Goal: Task Accomplishment & Management: Use online tool/utility

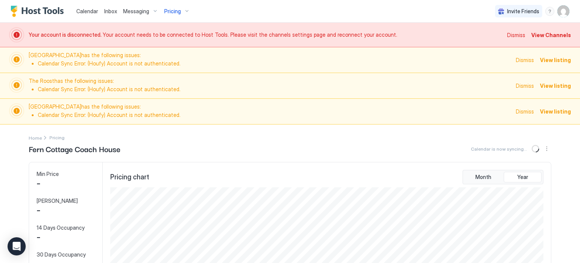
scroll to position [145, 435]
click at [565, 14] on img "User profile" at bounding box center [564, 11] width 12 height 12
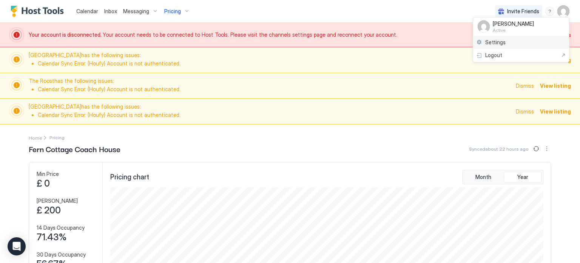
click at [543, 42] on div "Settings" at bounding box center [521, 42] width 96 height 13
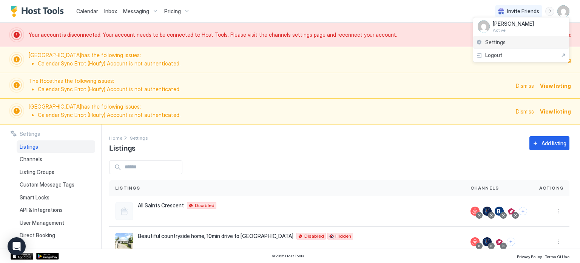
click at [543, 42] on div at bounding box center [290, 131] width 580 height 263
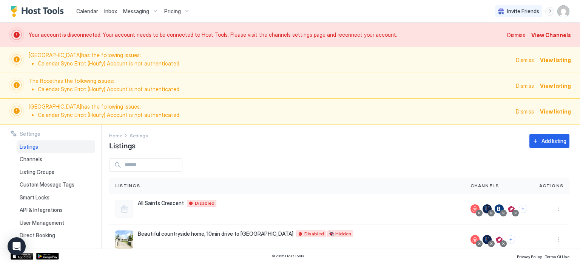
scroll to position [3, 0]
click at [551, 34] on span "View Channels" at bounding box center [552, 35] width 40 height 8
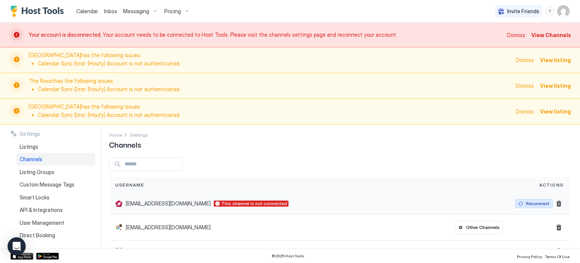
click at [542, 202] on div "Reconnect" at bounding box center [537, 203] width 23 height 7
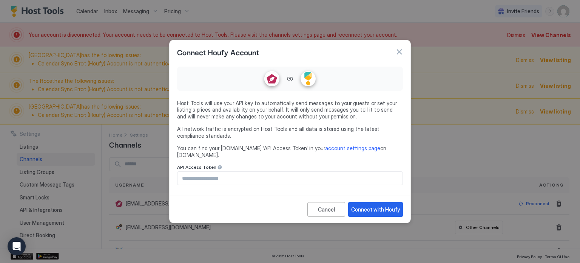
click at [259, 173] on input "Input Field" at bounding box center [290, 178] width 225 height 13
paste input "**********"
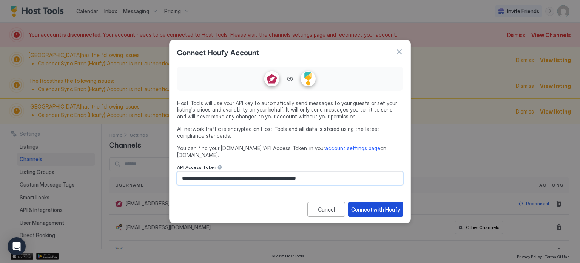
type input "**********"
click at [373, 205] on div "Connect with Houfy" at bounding box center [375, 209] width 49 height 8
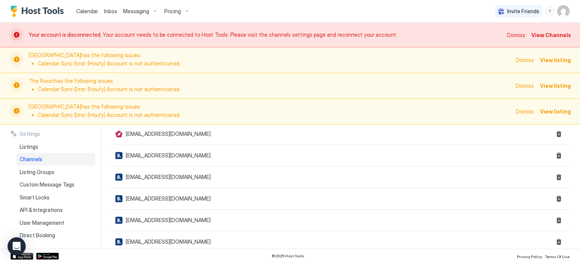
scroll to position [193, 0]
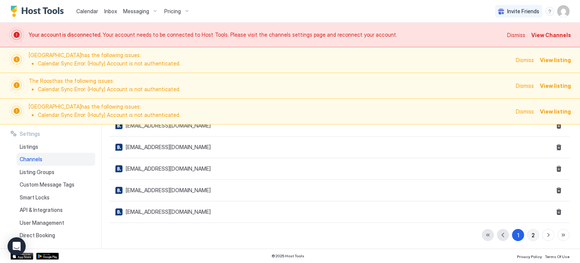
click at [532, 231] on div "2" at bounding box center [533, 235] width 3 height 8
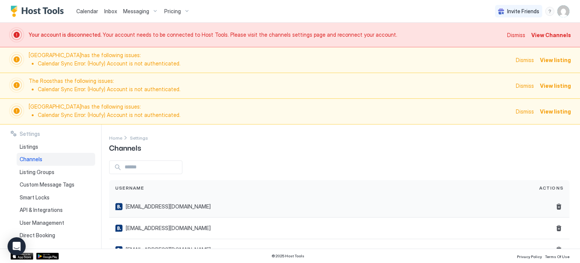
scroll to position [60, 0]
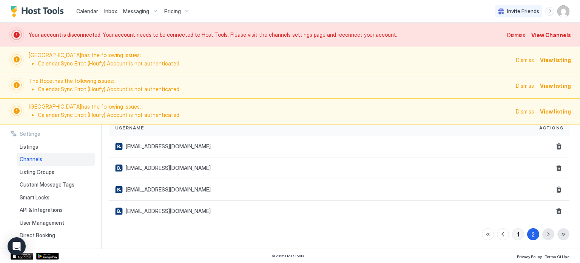
click at [521, 233] on button "1" at bounding box center [518, 234] width 12 height 12
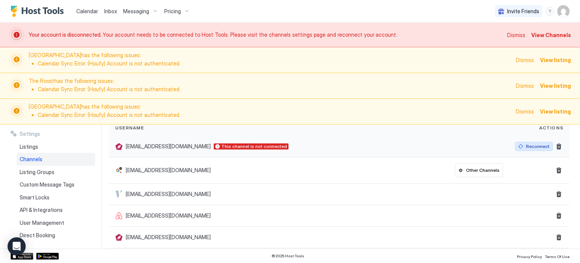
click at [532, 143] on div "Reconnect" at bounding box center [537, 146] width 23 height 7
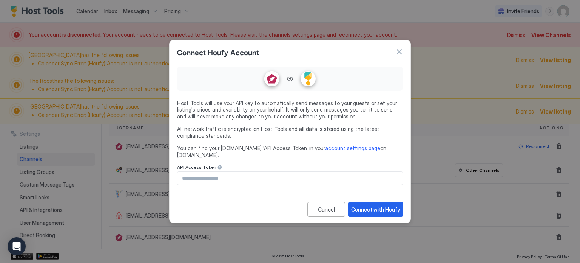
click at [302, 172] on input "Input Field" at bounding box center [290, 178] width 225 height 13
paste input "**********"
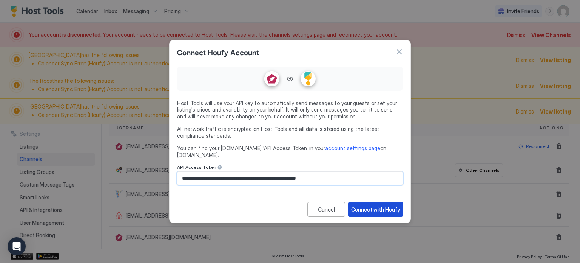
type input "**********"
click at [376, 205] on div "Connect with Houfy" at bounding box center [375, 209] width 49 height 8
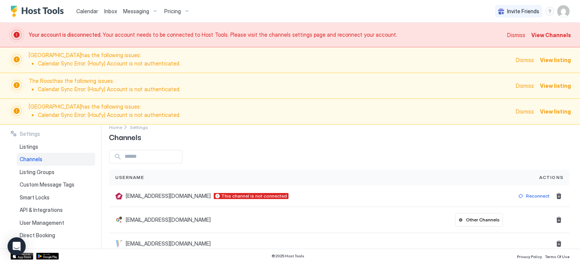
scroll to position [9, 0]
click at [563, 11] on img "User profile" at bounding box center [564, 11] width 12 height 12
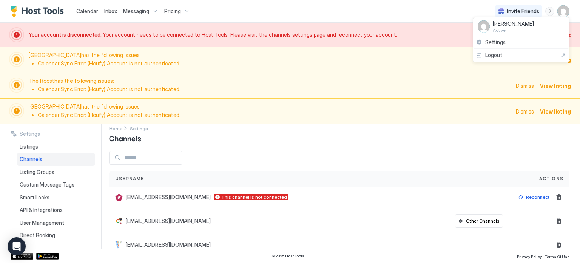
click at [549, 9] on div at bounding box center [290, 131] width 580 height 263
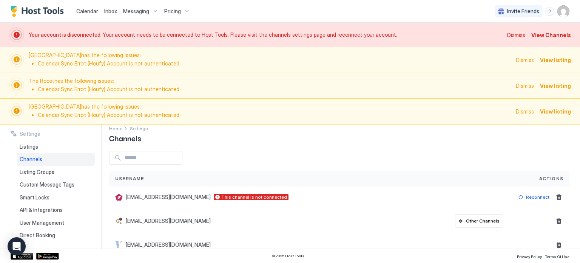
click at [549, 9] on div "menu" at bounding box center [550, 11] width 9 height 9
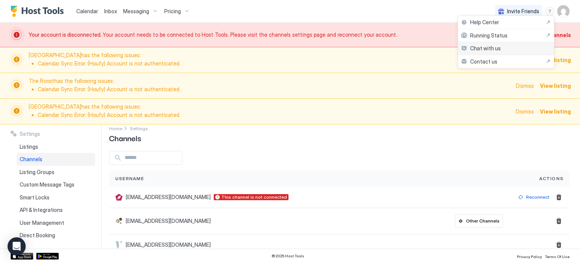
click at [525, 48] on div "Chat with us" at bounding box center [506, 48] width 96 height 13
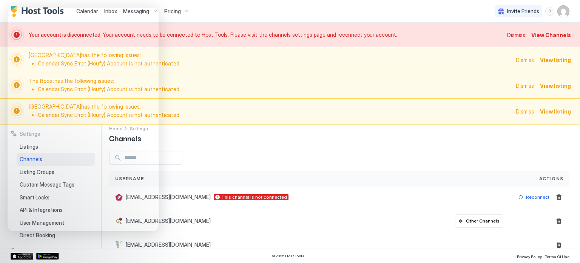
click at [242, 155] on div at bounding box center [339, 158] width 461 height 14
click at [160, 101] on div "Walcot Townhouse has the following issues: Calendar Sync Error: (Houfy) Account…" at bounding box center [290, 112] width 580 height 26
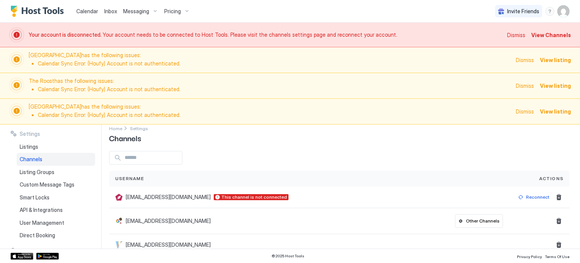
scroll to position [0, 0]
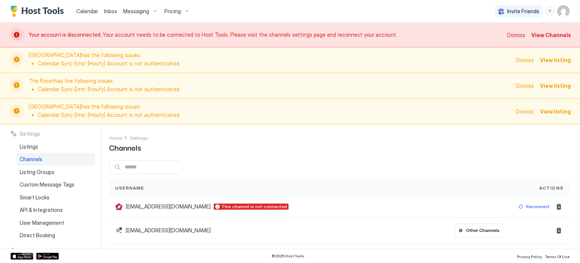
click at [567, 11] on img "User profile" at bounding box center [564, 11] width 12 height 12
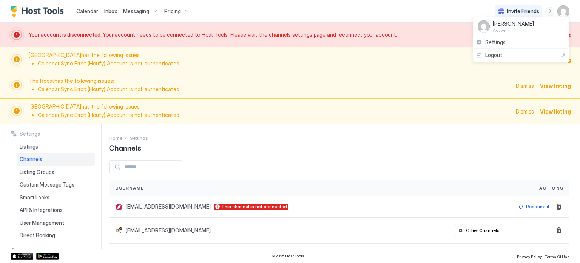
click at [416, 14] on div at bounding box center [290, 131] width 580 height 263
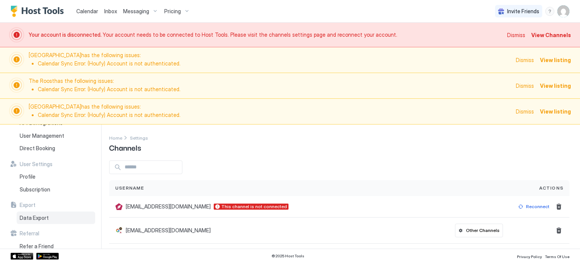
scroll to position [96, 0]
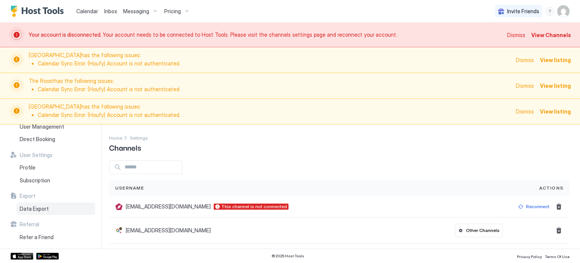
click at [57, 211] on div "Data Export" at bounding box center [56, 208] width 79 height 13
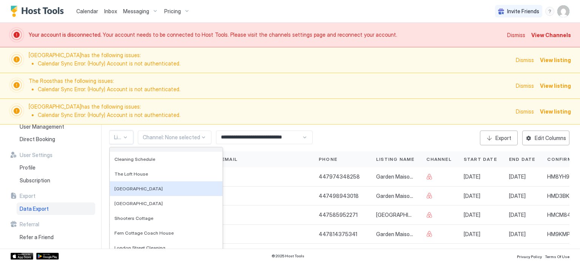
scroll to position [53, 0]
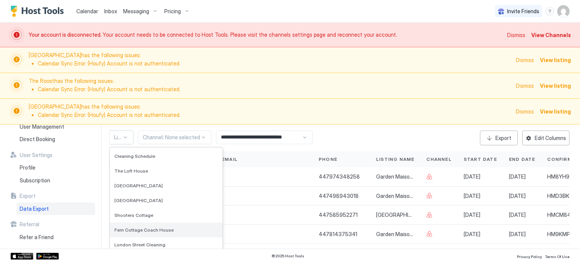
click at [145, 230] on span "Fern Cottage Coach House" at bounding box center [143, 230] width 59 height 6
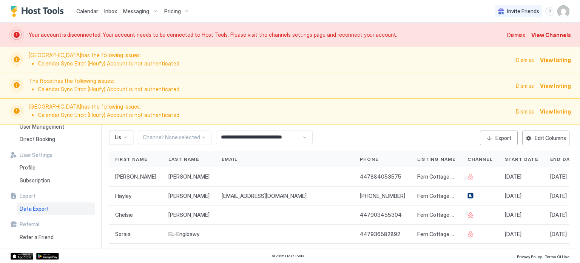
click at [274, 137] on input "**********" at bounding box center [259, 137] width 85 height 13
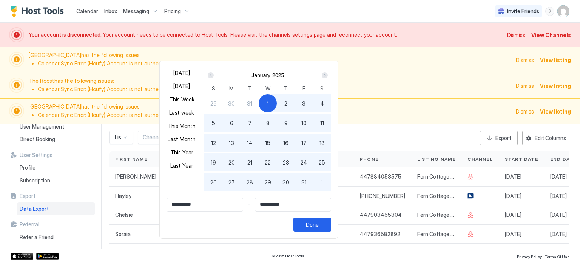
click at [330, 76] on div "Next" at bounding box center [324, 75] width 9 height 9
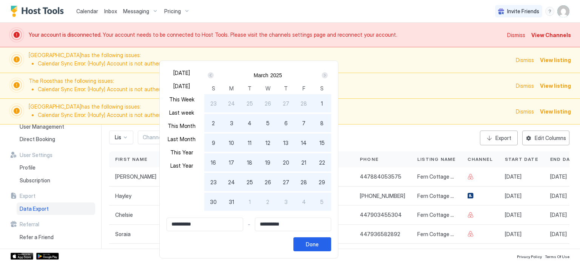
click at [330, 76] on div "Next" at bounding box center [324, 75] width 9 height 9
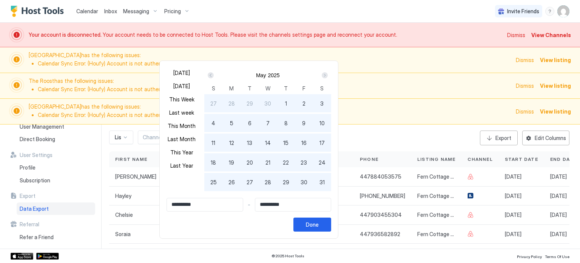
click at [330, 76] on div "Next" at bounding box center [324, 75] width 9 height 9
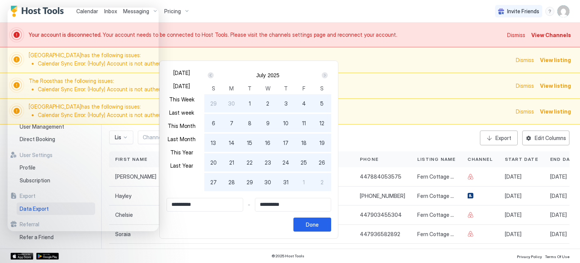
click at [309, 74] on div "[DATE]" at bounding box center [268, 75] width 88 height 6
click at [328, 76] on div "Next" at bounding box center [325, 75] width 6 height 6
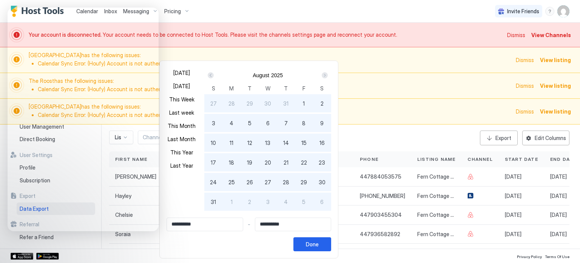
click at [235, 104] on span "28" at bounding box center [232, 103] width 6 height 8
type input "**********"
click at [216, 200] on span "31" at bounding box center [213, 202] width 5 height 8
type input "**********"
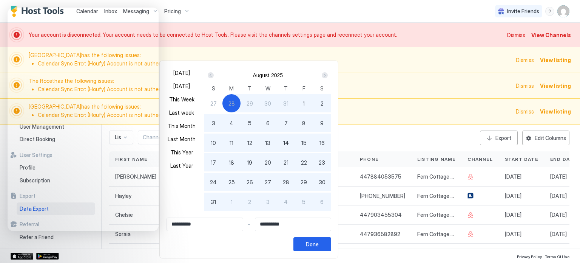
type input "**********"
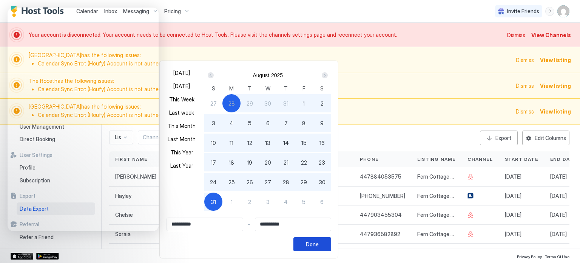
click at [319, 243] on div "Done" at bounding box center [312, 244] width 13 height 8
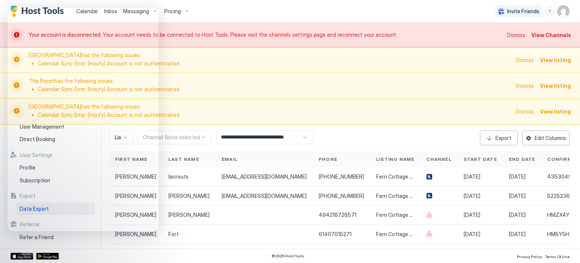
click at [331, 139] on div "**********" at bounding box center [339, 137] width 461 height 15
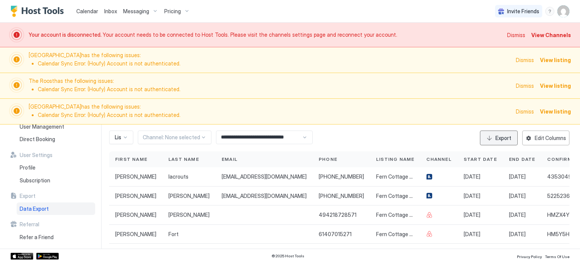
click at [499, 136] on div "Export" at bounding box center [504, 138] width 16 height 8
click at [384, 129] on div "**********" at bounding box center [344, 186] width 471 height 124
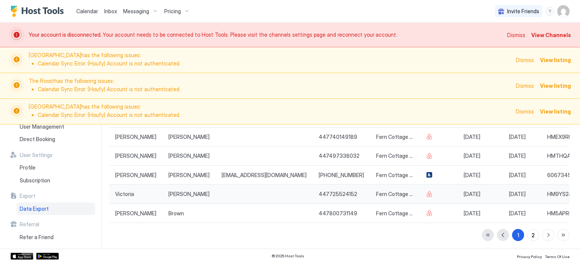
scroll to position [0, 0]
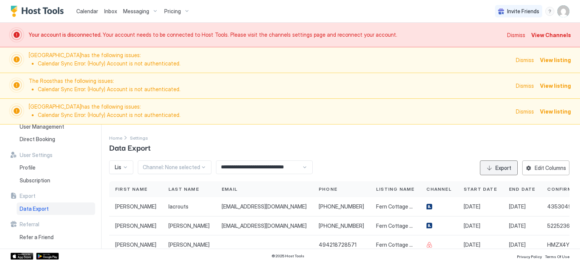
click at [497, 166] on div "Export" at bounding box center [504, 168] width 16 height 8
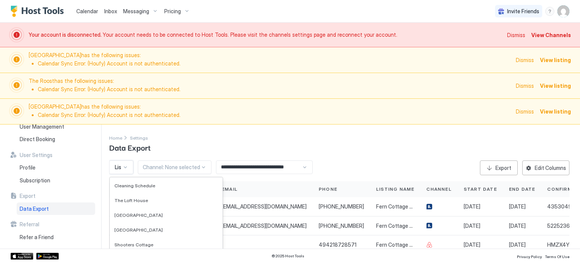
scroll to position [55, 0]
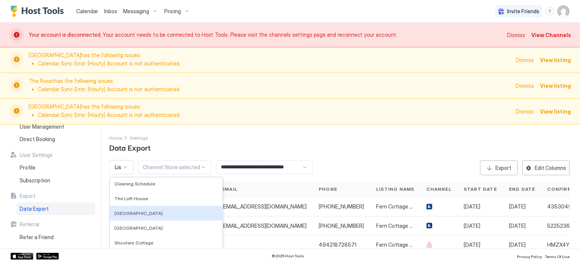
click at [149, 215] on div "[GEOGRAPHIC_DATA]" at bounding box center [166, 213] width 104 height 6
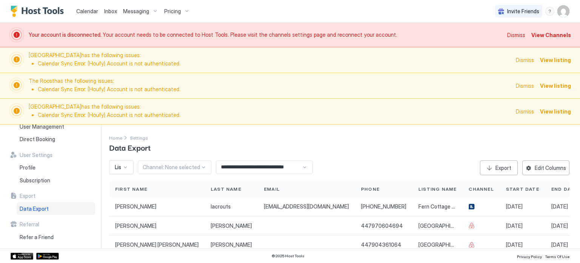
scroll to position [9, 0]
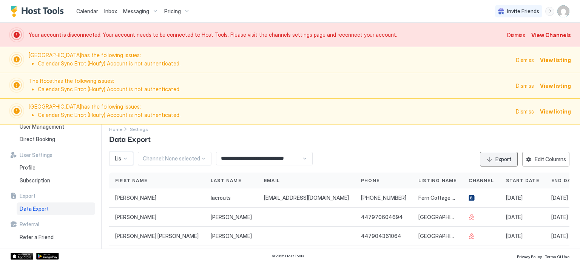
click at [498, 156] on div "Export" at bounding box center [504, 159] width 16 height 8
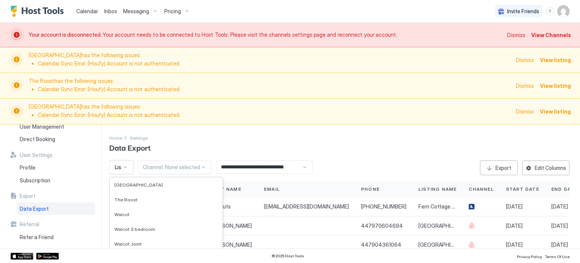
scroll to position [159, 0]
click at [130, 197] on span "The Roost" at bounding box center [125, 198] width 23 height 6
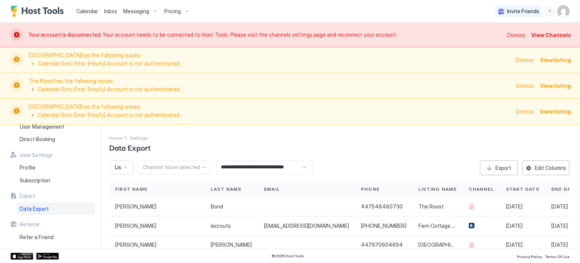
scroll to position [5, 0]
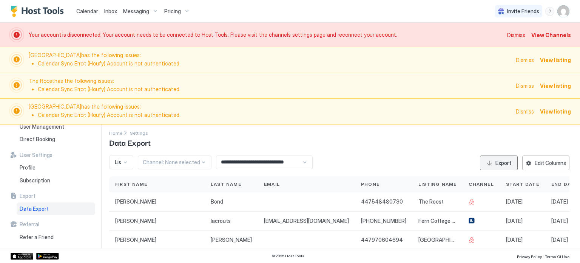
click at [507, 160] on div "Export" at bounding box center [504, 163] width 16 height 8
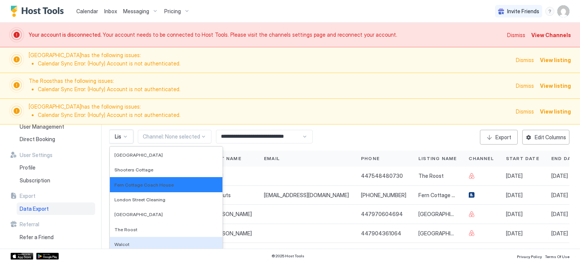
scroll to position [77, 0]
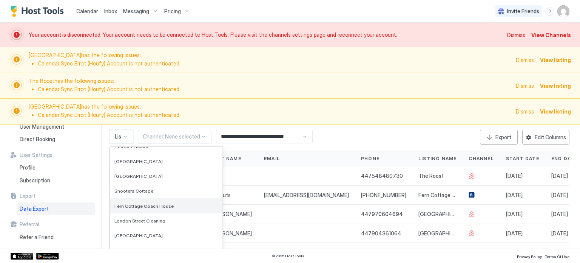
click at [140, 207] on span "Fern Cottage Coach House" at bounding box center [143, 206] width 59 height 6
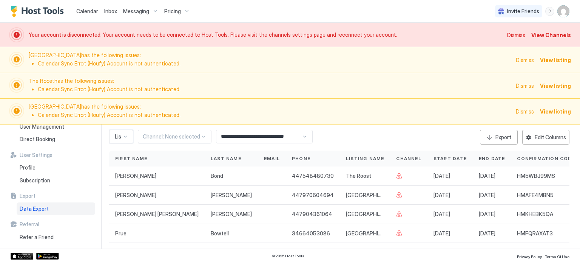
click at [128, 136] on div "**********" at bounding box center [339, 253] width 461 height 246
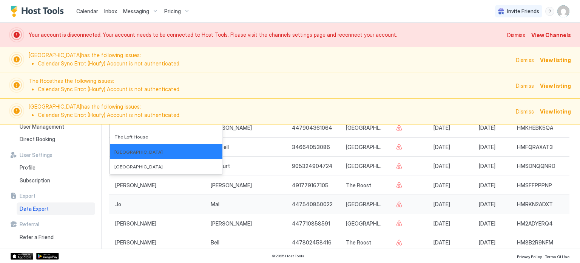
scroll to position [114, 0]
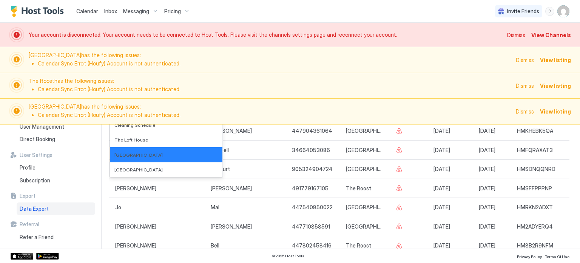
click at [200, 256] on div "© 2025 Host Tools Privacy Policy Terms Of Use" at bounding box center [290, 255] width 580 height 14
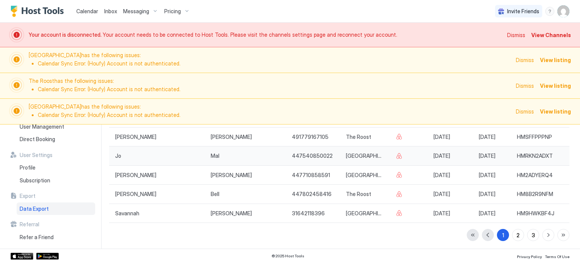
scroll to position [0, 0]
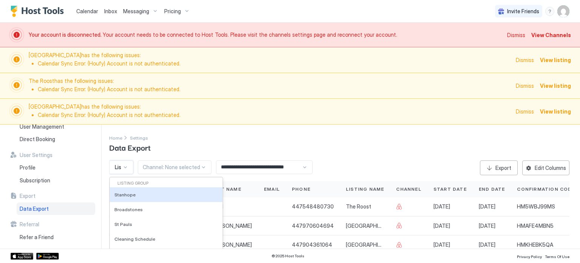
scroll to position [165, 0]
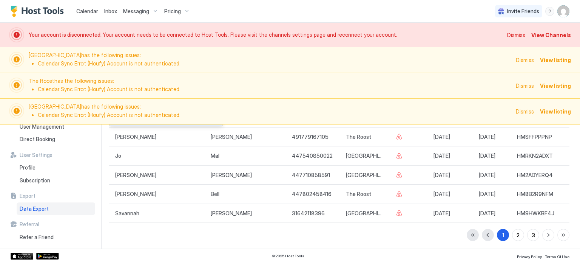
click at [524, 110] on span "Dismiss" at bounding box center [525, 111] width 18 height 8
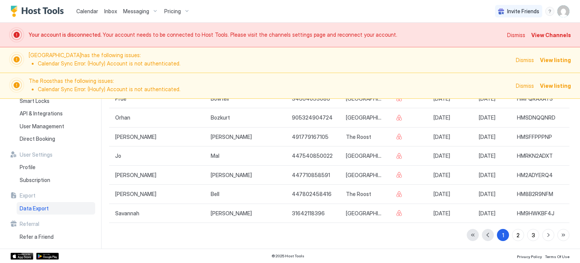
click at [528, 85] on span "Dismiss" at bounding box center [525, 86] width 18 height 8
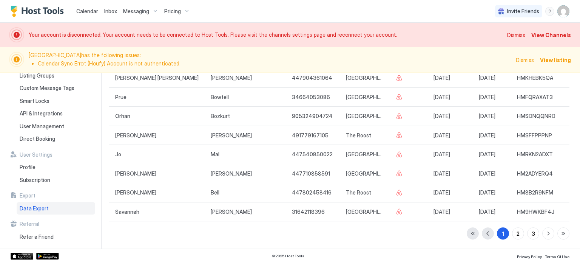
scroll to position [114, 0]
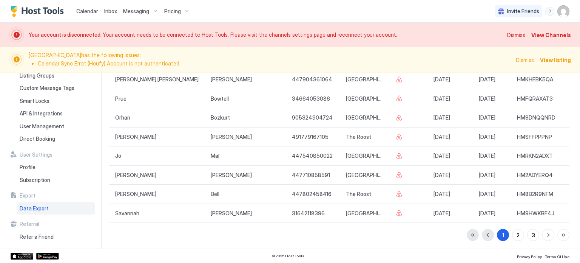
click at [529, 60] on span "Dismiss" at bounding box center [525, 60] width 18 height 8
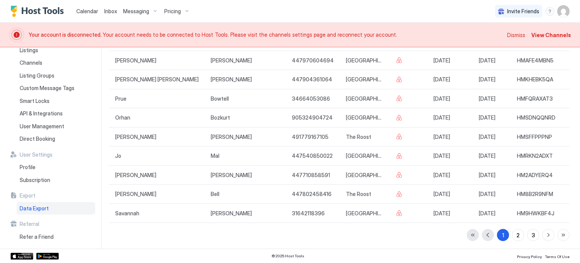
click at [522, 36] on span "Dismiss" at bounding box center [516, 35] width 18 height 8
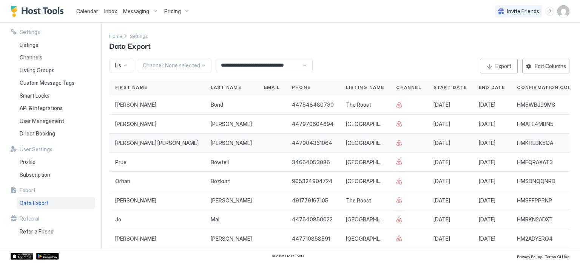
scroll to position [1, 0]
click at [127, 64] on div at bounding box center [125, 65] width 6 height 6
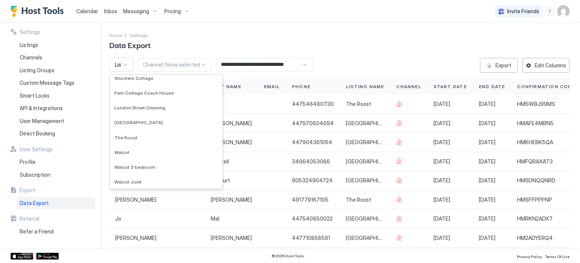
scroll to position [116, 0]
click at [142, 139] on div at bounding box center [142, 138] width 6 height 6
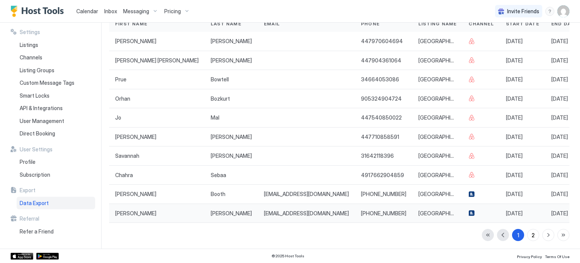
scroll to position [0, 0]
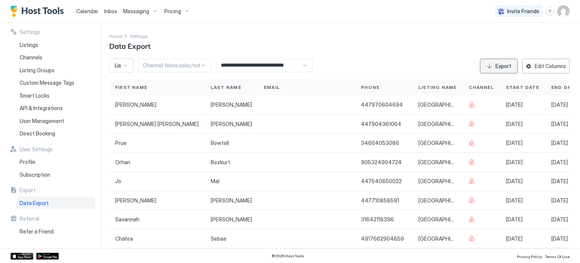
click at [503, 63] on div "Export" at bounding box center [504, 66] width 16 height 8
click at [407, 34] on div "Home Settings Data Export" at bounding box center [339, 41] width 461 height 19
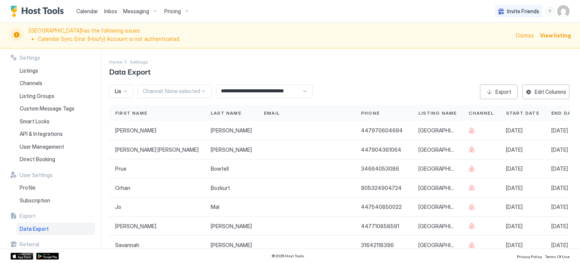
click at [128, 91] on div at bounding box center [125, 91] width 6 height 7
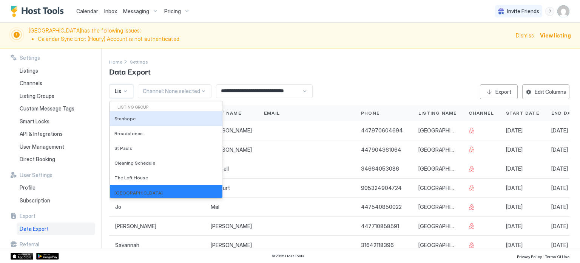
scroll to position [18, 0]
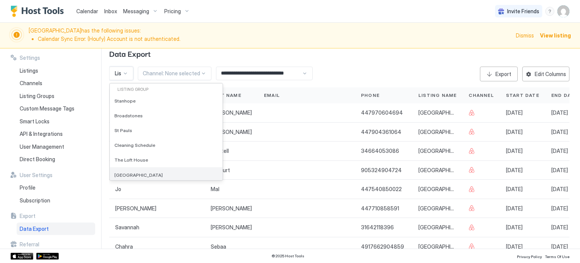
click at [153, 173] on div "[GEOGRAPHIC_DATA]" at bounding box center [166, 175] width 104 height 6
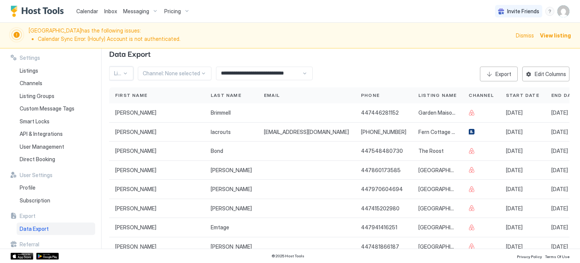
click at [126, 71] on div at bounding box center [125, 73] width 6 height 6
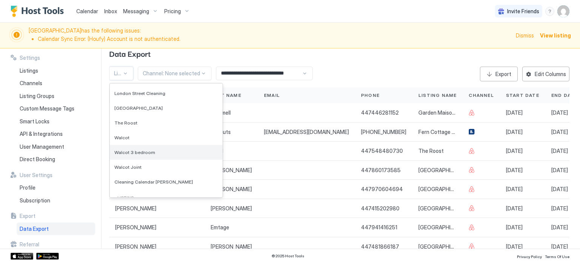
scroll to position [128, 0]
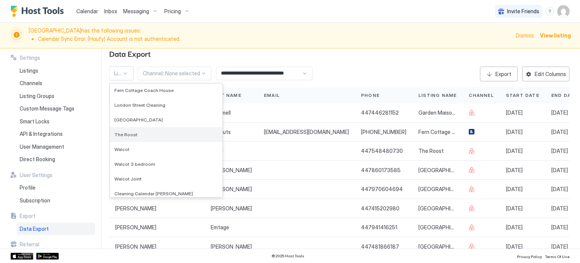
click at [130, 134] on span "The Roost" at bounding box center [125, 134] width 23 height 6
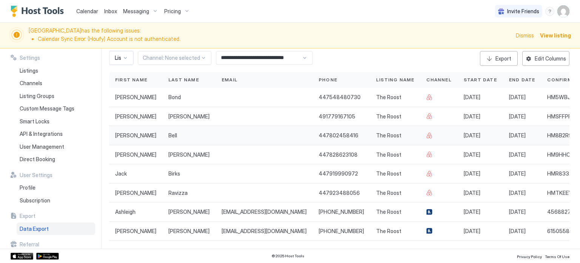
scroll to position [0, 0]
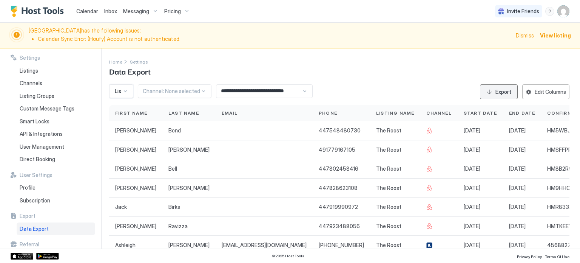
click at [507, 93] on div "Export" at bounding box center [504, 92] width 16 height 8
